Goal: Information Seeking & Learning: Check status

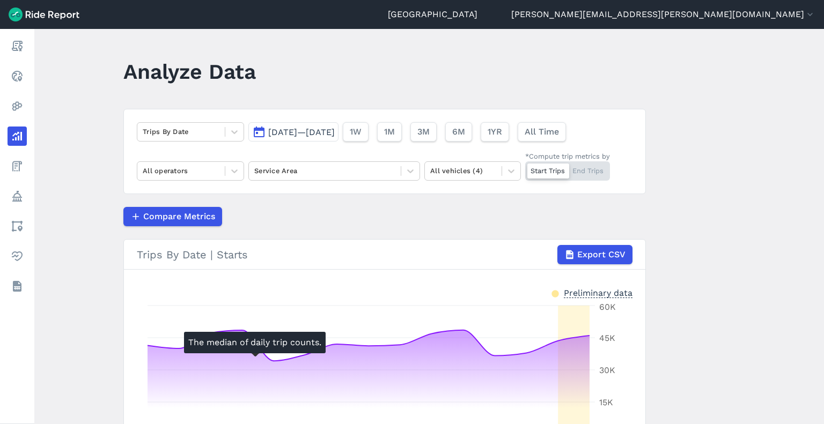
scroll to position [131, 0]
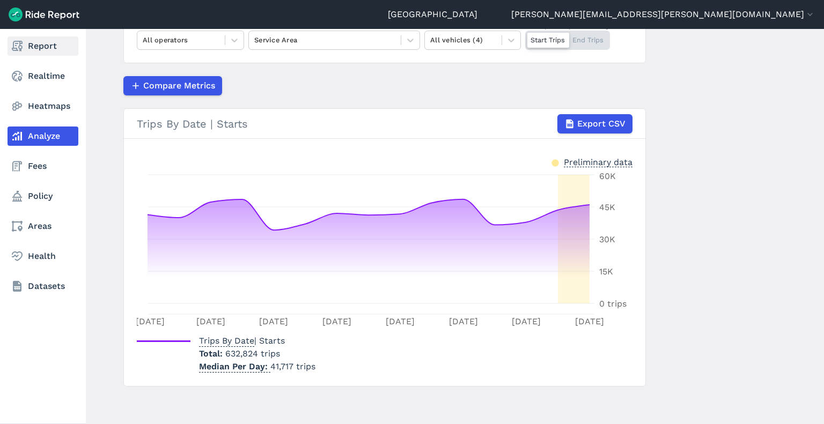
click at [24, 44] on link "Report" at bounding box center [43, 45] width 71 height 19
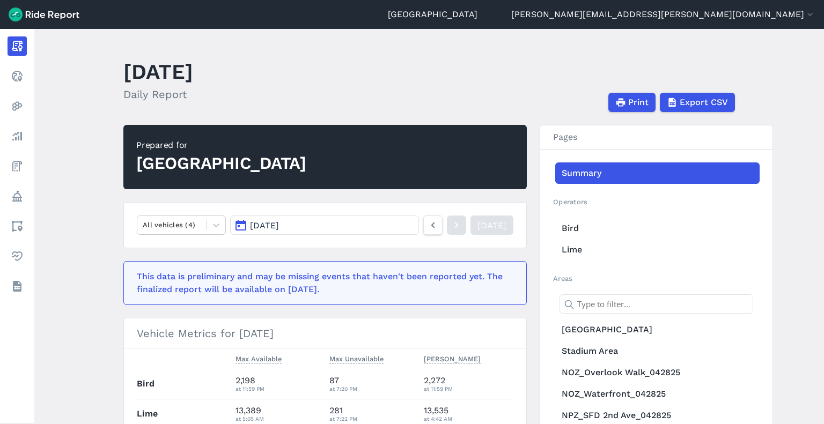
click at [327, 220] on button "[DATE]" at bounding box center [324, 225] width 189 height 19
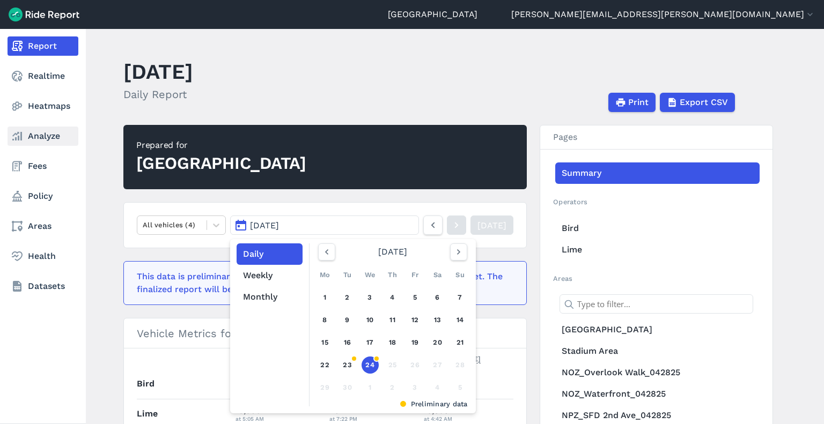
click at [42, 136] on link "Analyze" at bounding box center [43, 136] width 71 height 19
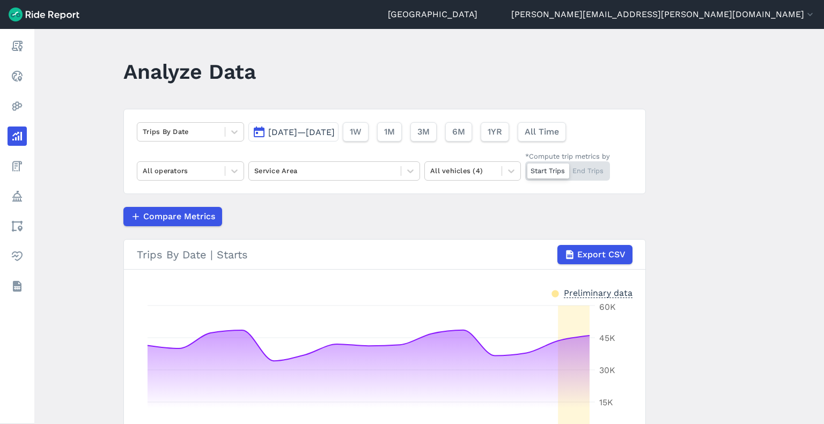
click at [592, 174] on div "Start Trips End Trips" at bounding box center [567, 170] width 85 height 19
click at [525, 168] on input "*Compute trip metrics by Start Trips End Trips" at bounding box center [525, 164] width 0 height 7
click at [502, 132] on span "1YR" at bounding box center [494, 132] width 14 height 13
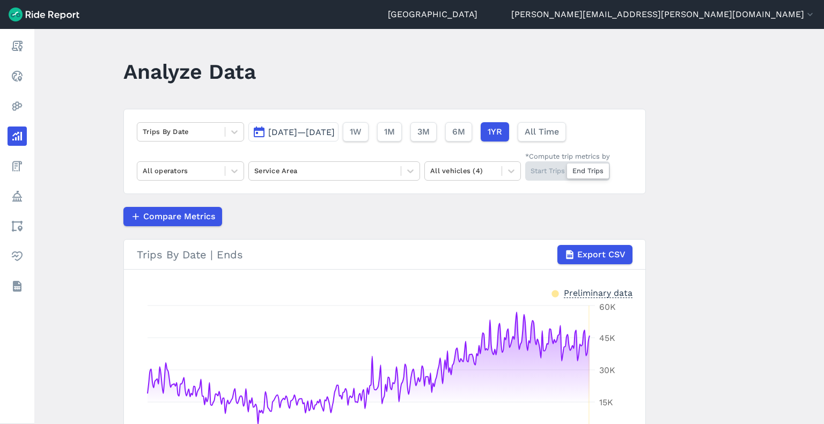
click at [335, 132] on span "[DATE]—[DATE]" at bounding box center [301, 132] width 67 height 10
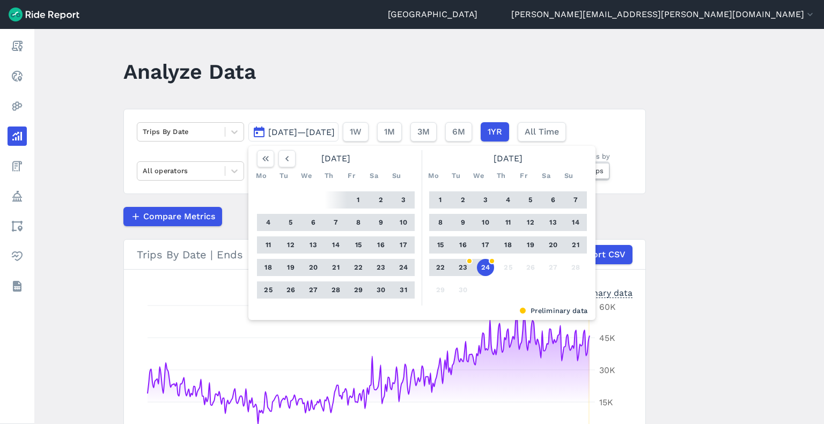
click at [301, 141] on div "Trips By Date [DATE]—[DATE] [DATE] Mo Tu We Th Fr Sa Su 1 2 3 4 5 6 7 8 9 10 11…" at bounding box center [384, 151] width 522 height 85
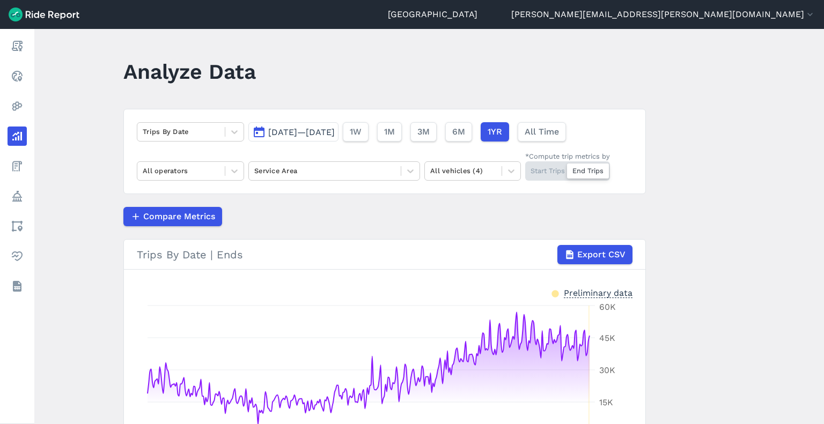
click at [288, 132] on span "[DATE]—[DATE]" at bounding box center [301, 132] width 67 height 10
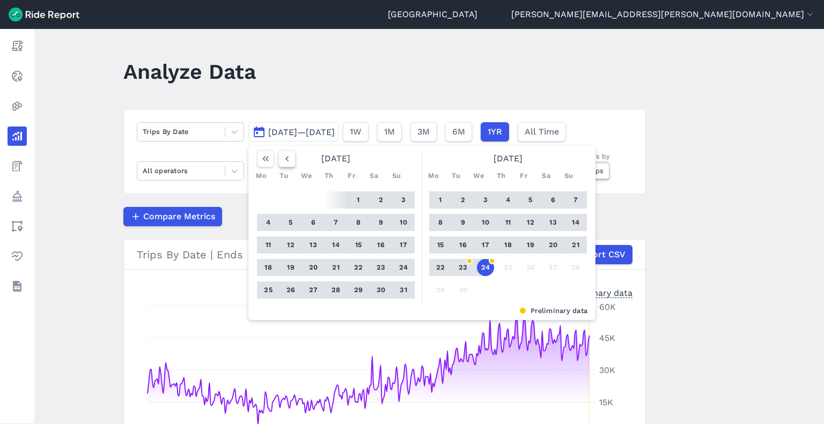
click at [285, 162] on icon "button" at bounding box center [287, 158] width 11 height 11
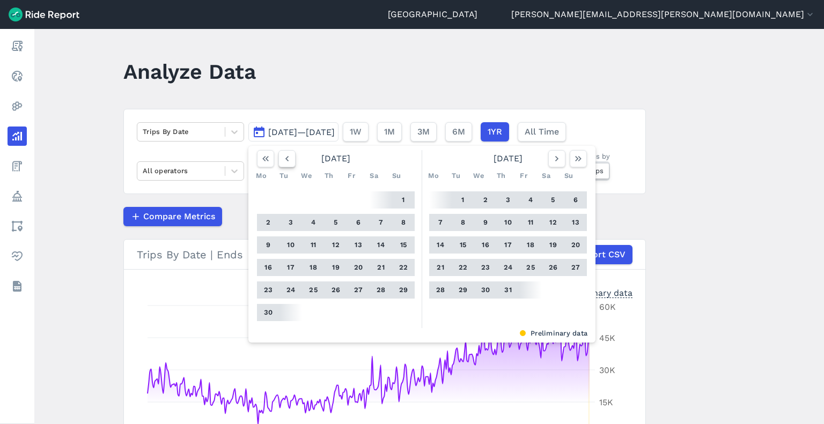
click at [285, 162] on icon "button" at bounding box center [287, 158] width 11 height 11
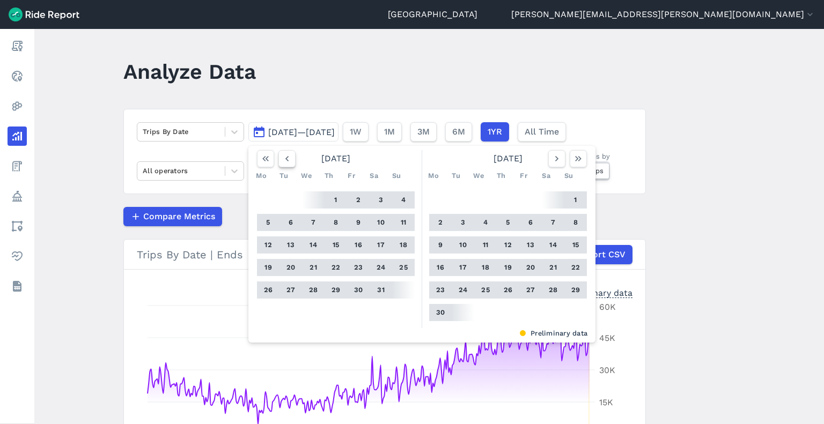
click at [285, 162] on icon "button" at bounding box center [287, 158] width 11 height 11
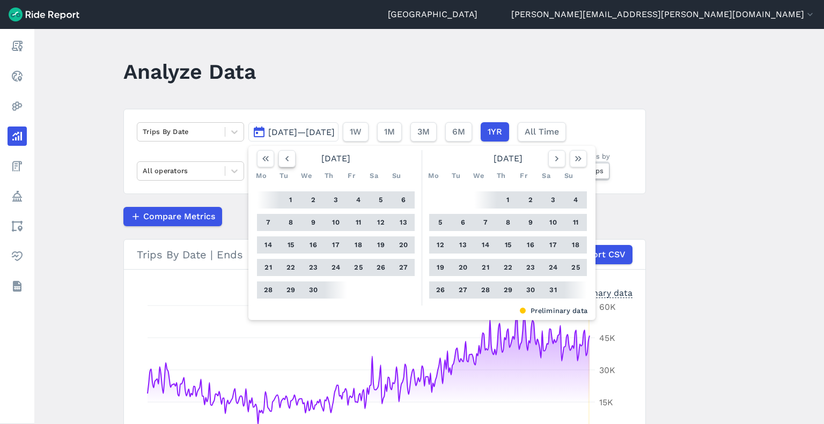
click at [285, 162] on icon "button" at bounding box center [287, 158] width 11 height 11
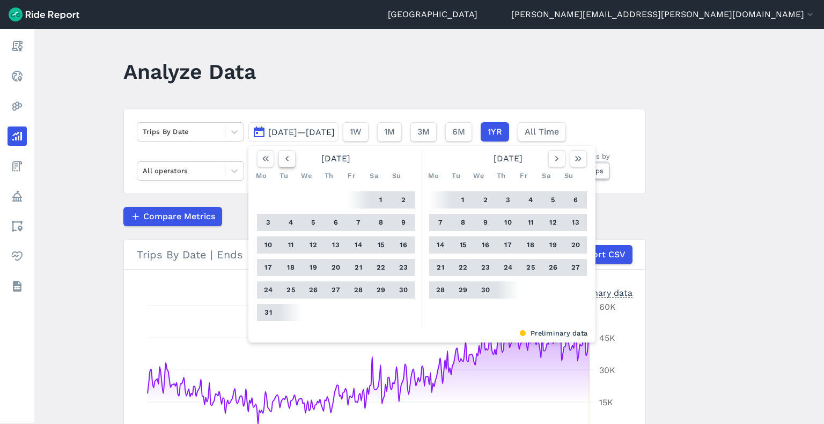
click at [285, 162] on icon "button" at bounding box center [287, 158] width 11 height 11
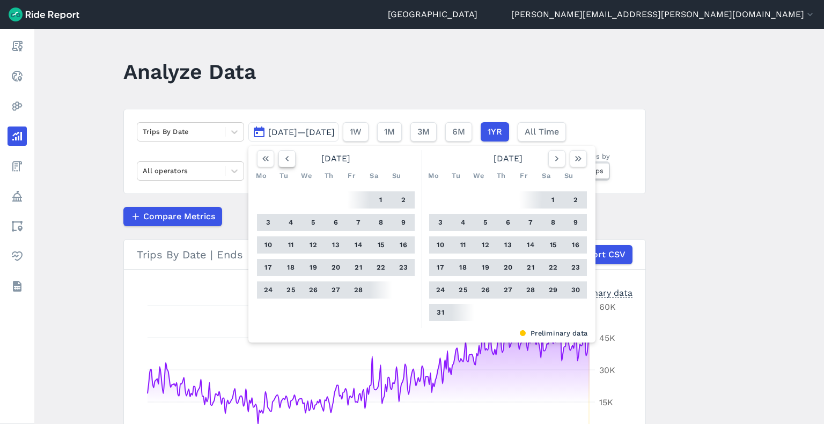
click at [285, 162] on icon "button" at bounding box center [287, 158] width 11 height 11
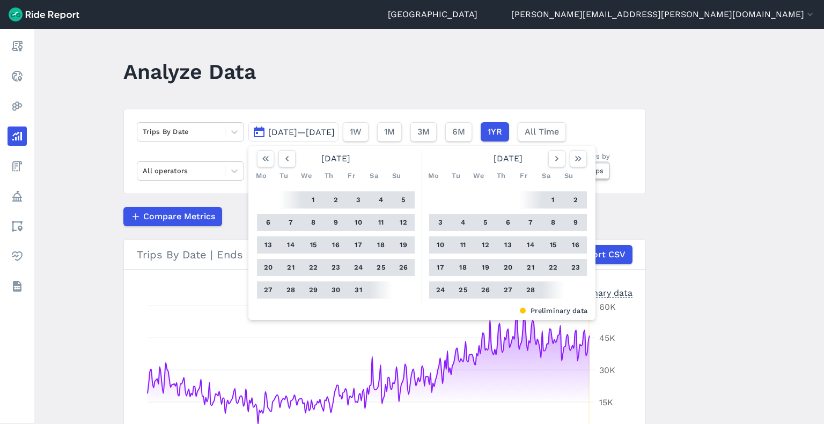
click at [308, 202] on button "1" at bounding box center [313, 199] width 17 height 17
click at [559, 159] on icon "button" at bounding box center [556, 158] width 11 height 11
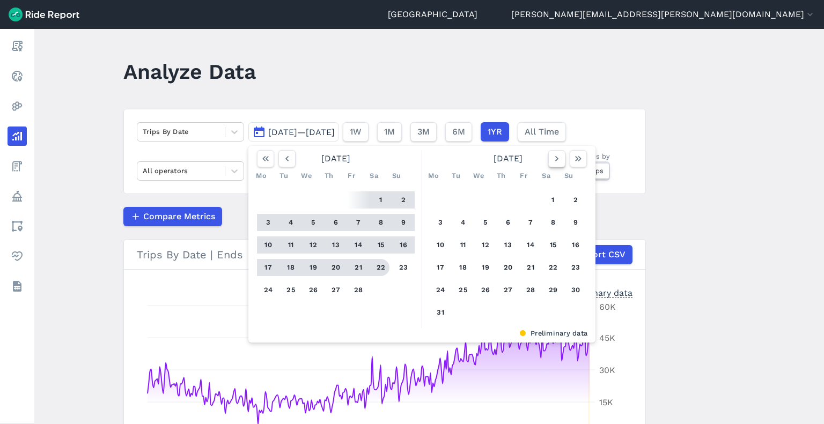
click at [557, 159] on icon "button" at bounding box center [556, 158] width 11 height 11
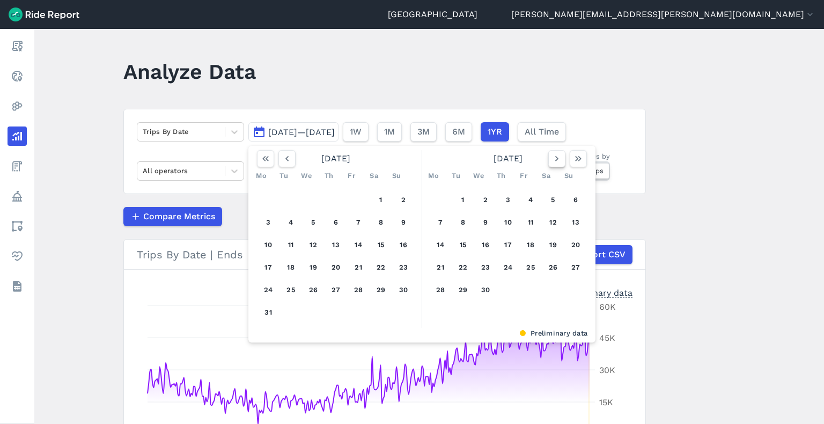
click at [557, 159] on icon "button" at bounding box center [556, 158] width 11 height 11
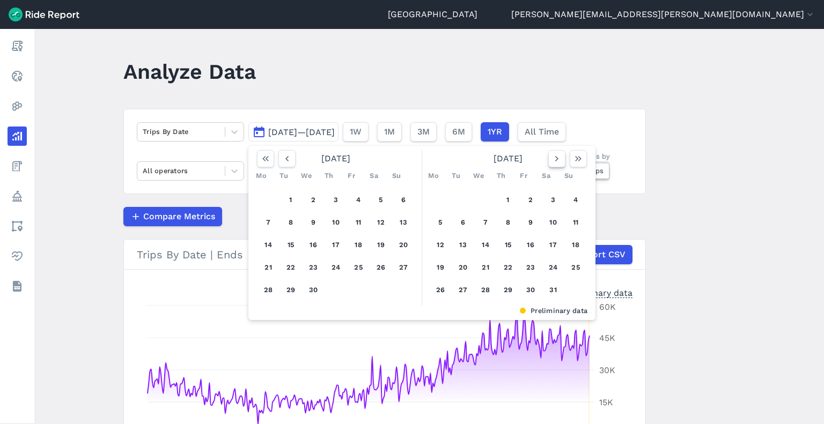
click at [557, 159] on icon "button" at bounding box center [556, 158] width 11 height 11
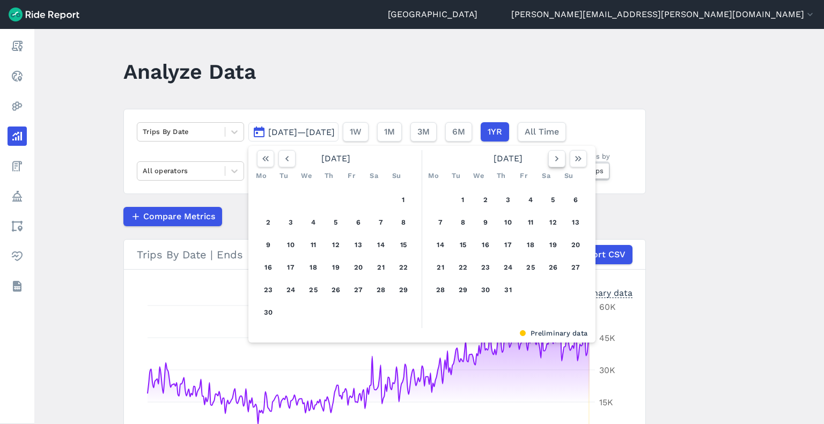
click at [557, 159] on icon "button" at bounding box center [556, 158] width 11 height 11
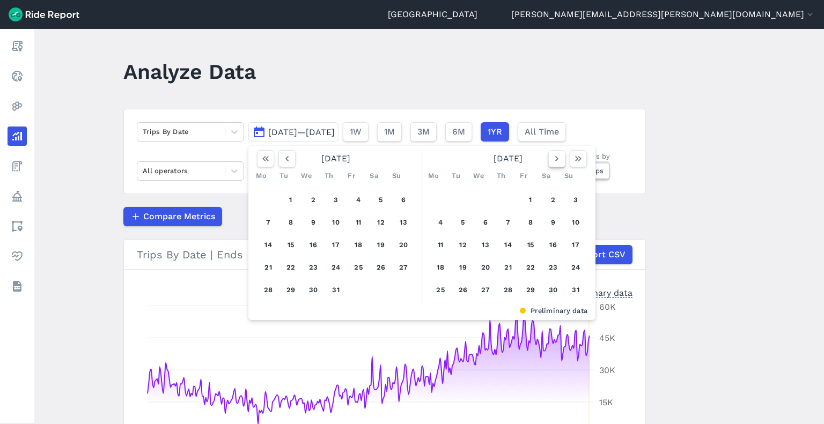
click at [557, 159] on icon "button" at bounding box center [556, 158] width 11 height 11
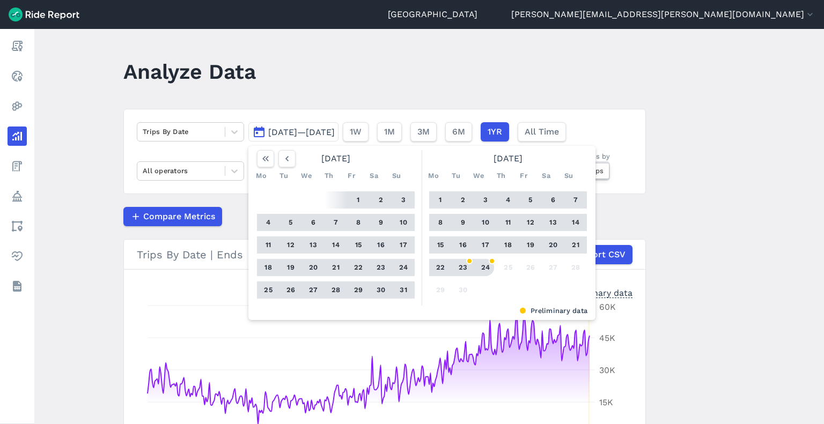
click at [481, 268] on button "24" at bounding box center [485, 267] width 17 height 17
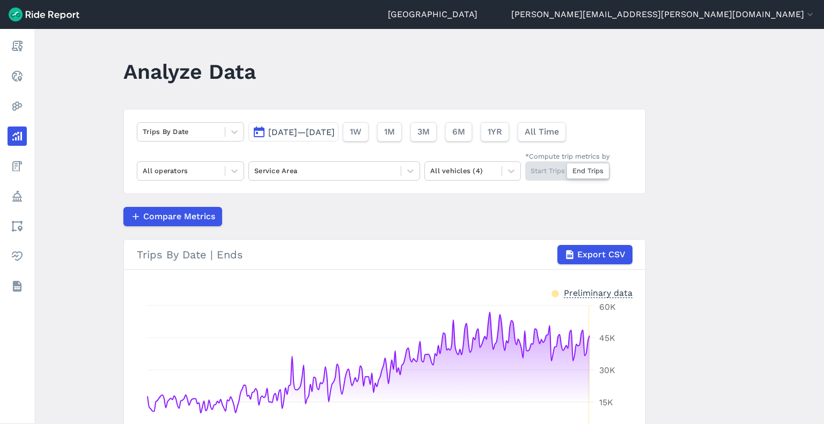
scroll to position [131, 0]
